Goal: Check status

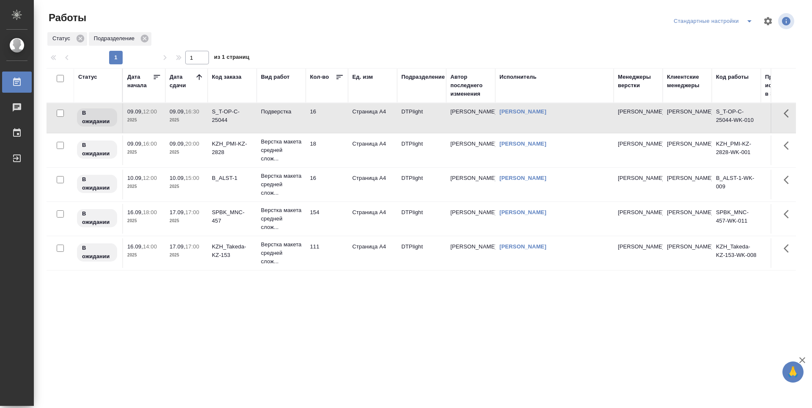
click at [202, 78] on icon at bounding box center [199, 77] width 8 height 8
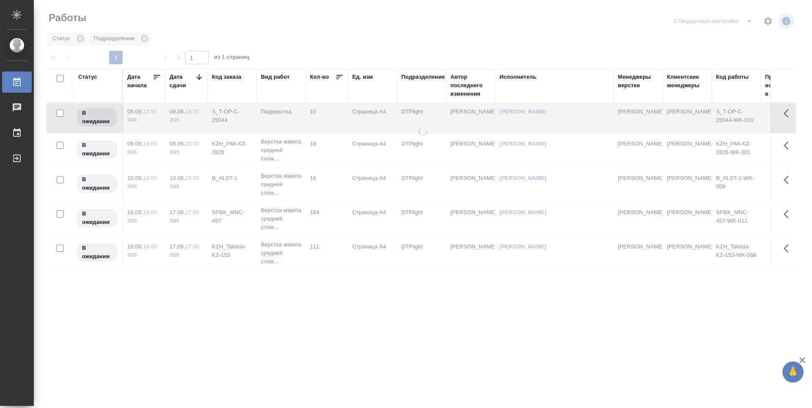
click at [202, 78] on icon at bounding box center [199, 77] width 8 height 8
click at [201, 78] on icon at bounding box center [199, 77] width 8 height 8
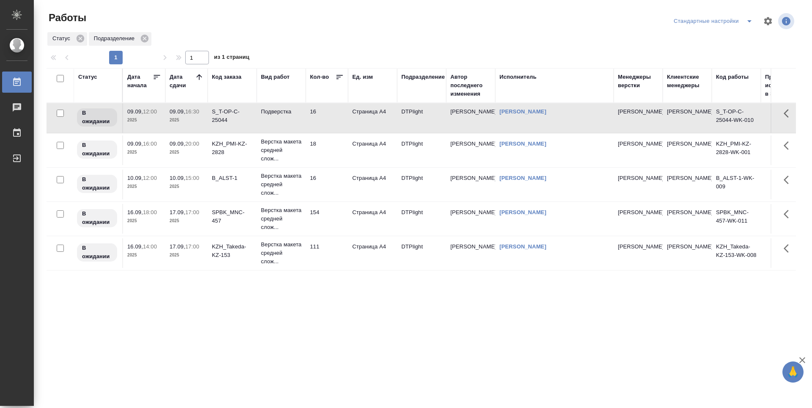
click at [190, 157] on p "2025" at bounding box center [187, 152] width 34 height 8
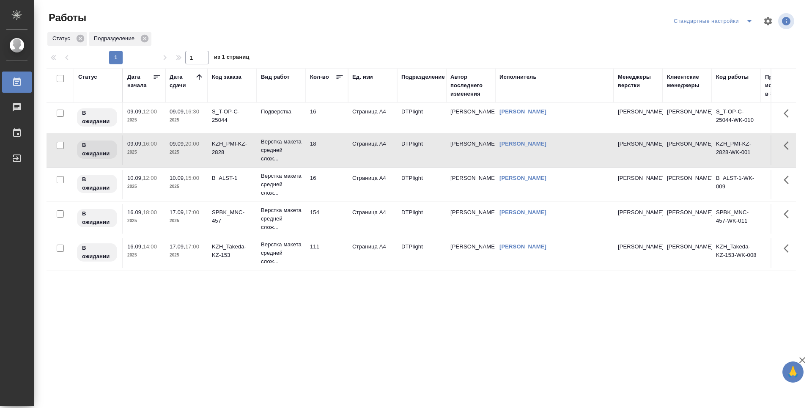
click at [206, 199] on td "10.09, 15:00 2025" at bounding box center [186, 185] width 42 height 30
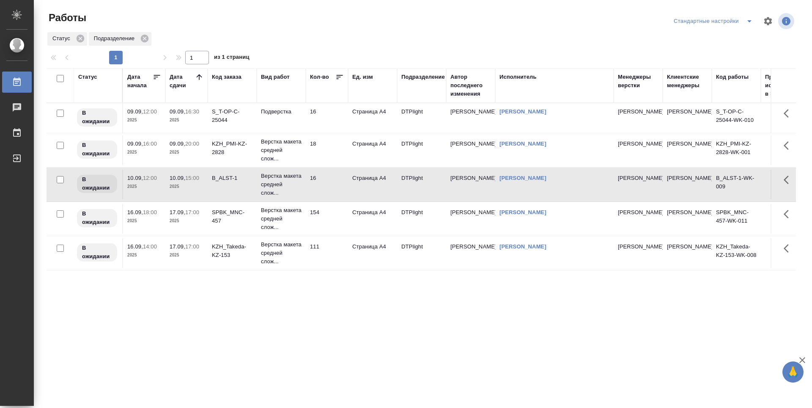
click at [200, 157] on p "2025" at bounding box center [187, 152] width 34 height 8
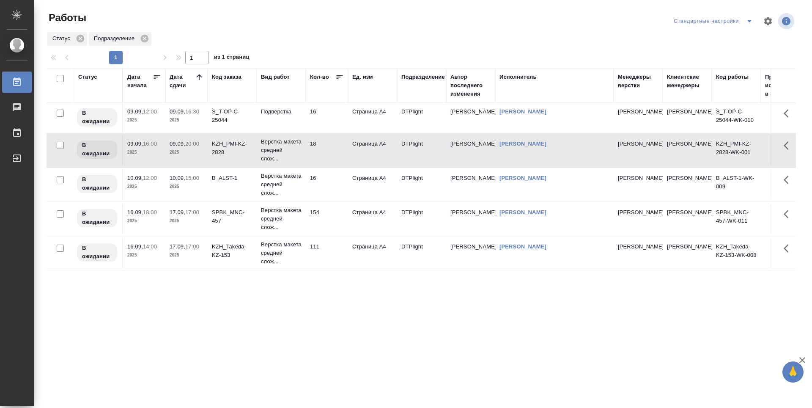
click at [196, 124] on p "2025" at bounding box center [187, 120] width 34 height 8
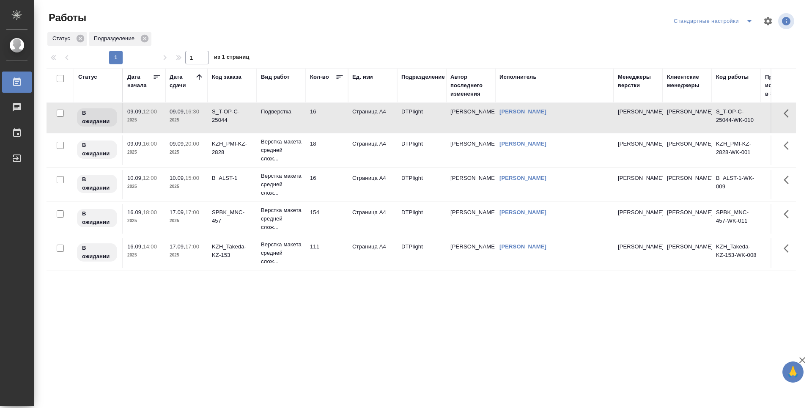
click at [140, 148] on span "09.09, 16:00" at bounding box center [144, 144] width 34 height 8
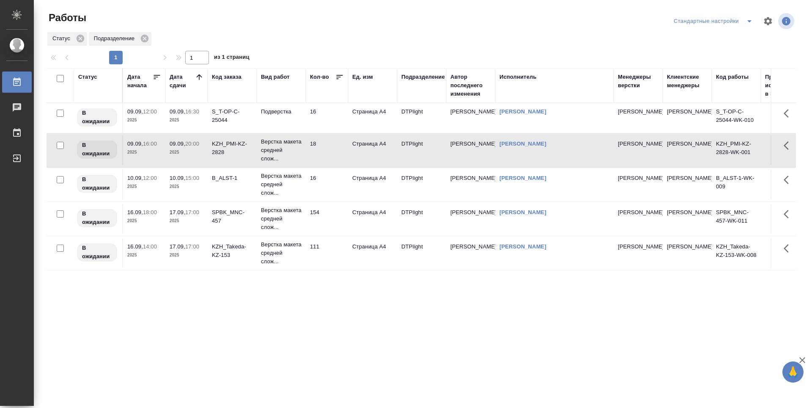
click at [176, 157] on p "2025" at bounding box center [187, 152] width 34 height 8
click at [195, 124] on p "2025" at bounding box center [187, 120] width 34 height 8
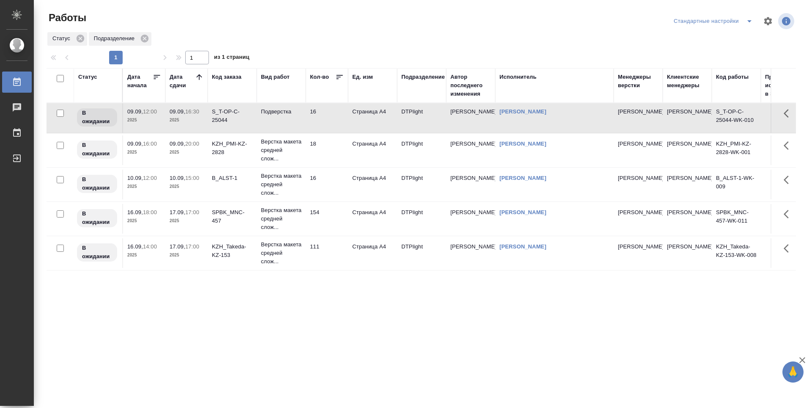
click at [139, 124] on p "2025" at bounding box center [144, 120] width 34 height 8
click at [250, 324] on div "Статус Дата начала Дата сдачи Код заказа Вид работ Кол-во Ед. изм Подразделение…" at bounding box center [422, 220] width 750 height 305
